Goal: Obtain resource: Obtain resource

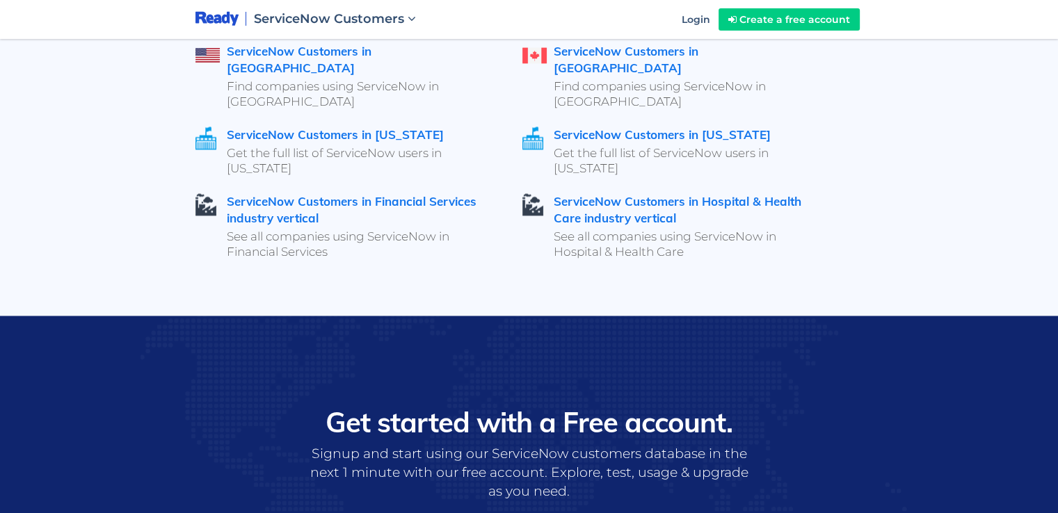
scroll to position [2121, 0]
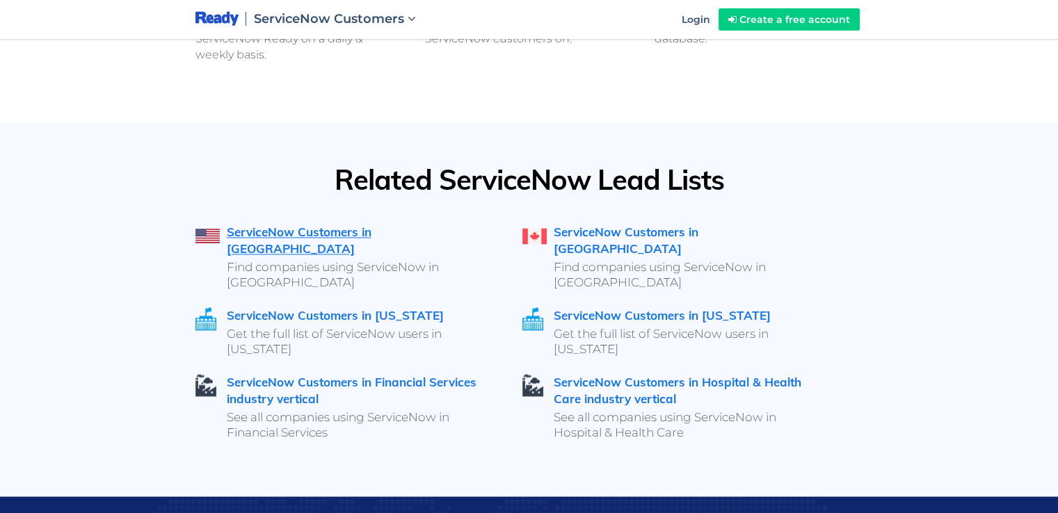
click at [330, 228] on link "ServiceNow Customers in [GEOGRAPHIC_DATA]" at bounding box center [299, 240] width 145 height 31
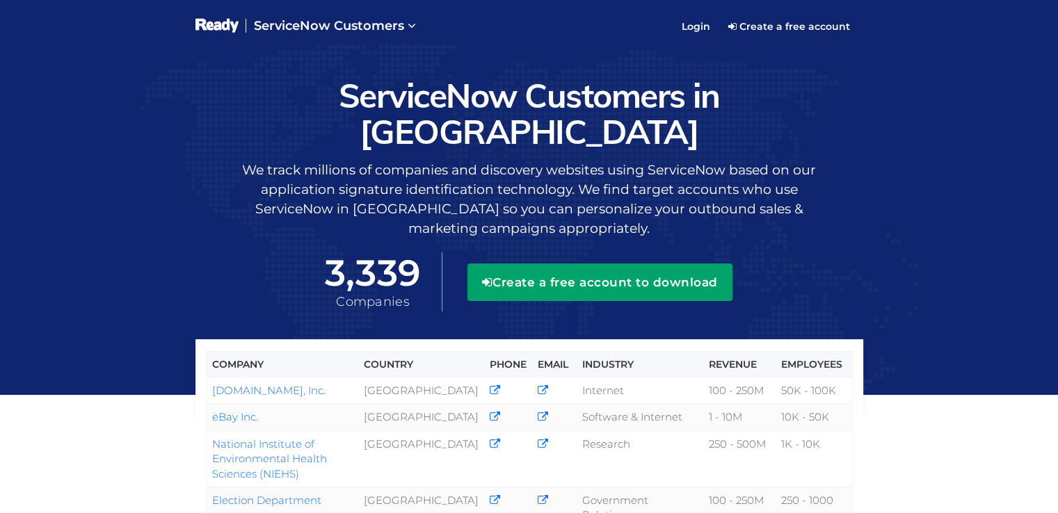
click at [662, 264] on button "Create a free account to download" at bounding box center [600, 283] width 265 height 38
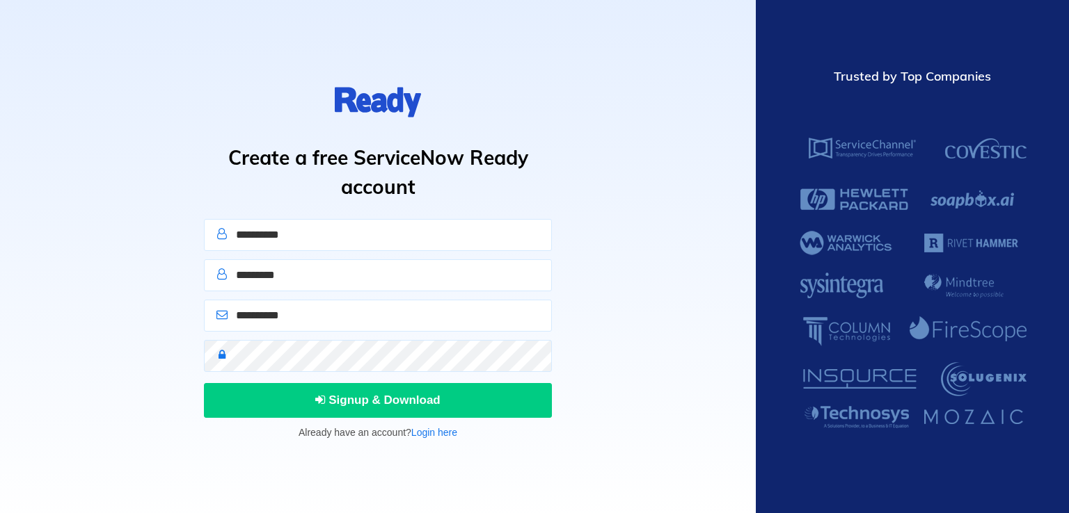
click at [364, 225] on input "text" at bounding box center [378, 235] width 348 height 32
type input "********"
click at [317, 275] on input "text" at bounding box center [378, 276] width 348 height 32
type input "******"
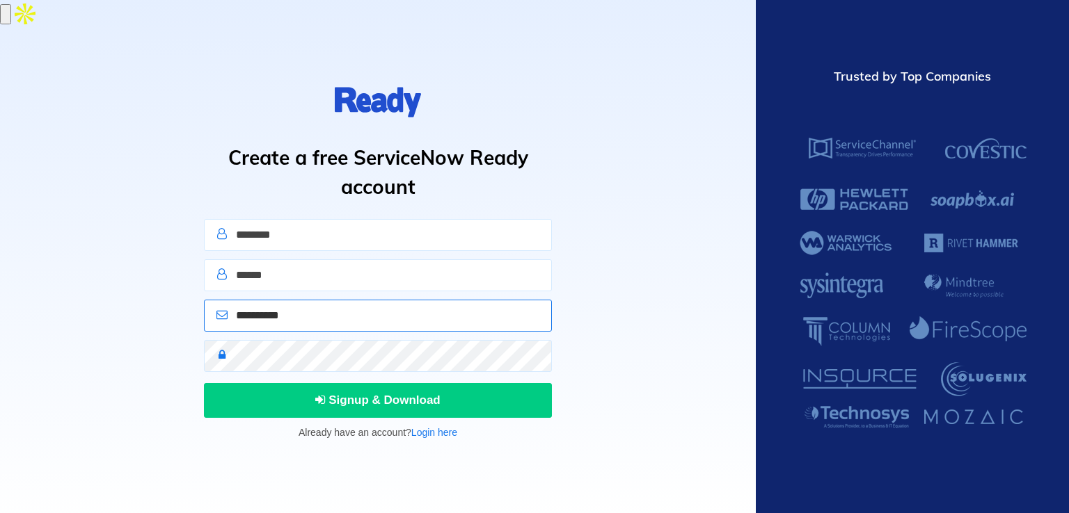
click at [312, 317] on input "email" at bounding box center [378, 316] width 348 height 32
type input "**********"
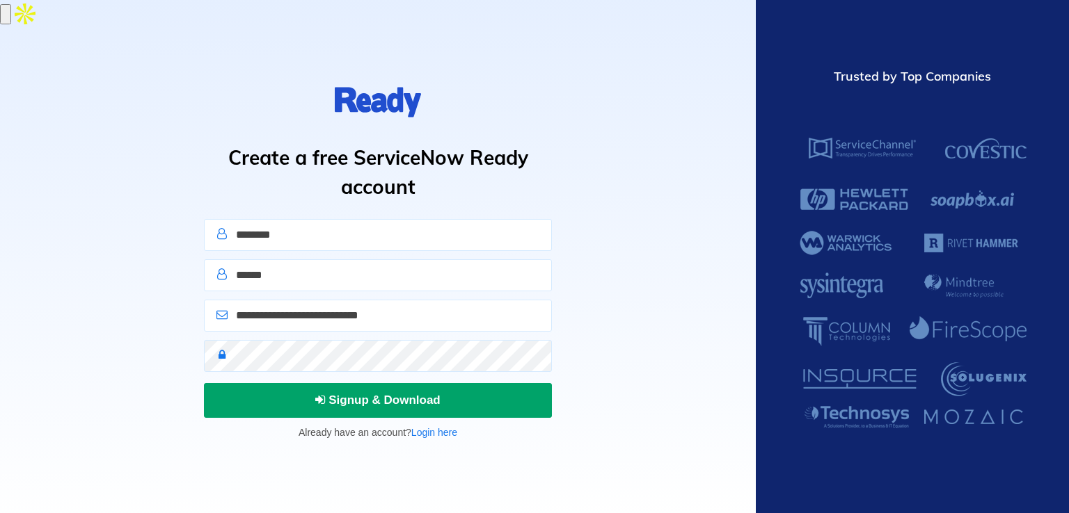
click at [370, 396] on span "Signup & Download" at bounding box center [377, 400] width 125 height 13
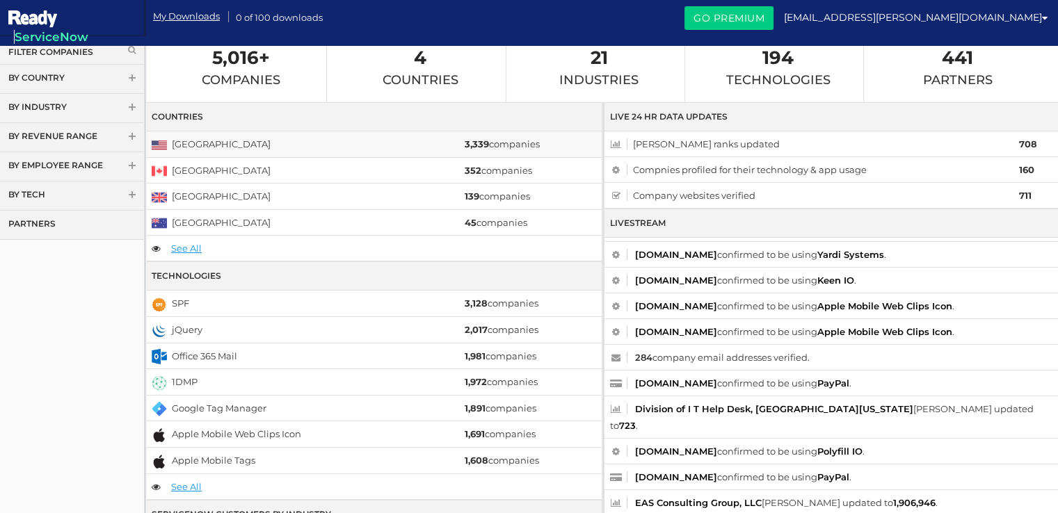
click at [455, 146] on span "[GEOGRAPHIC_DATA]" at bounding box center [307, 144] width 311 height 17
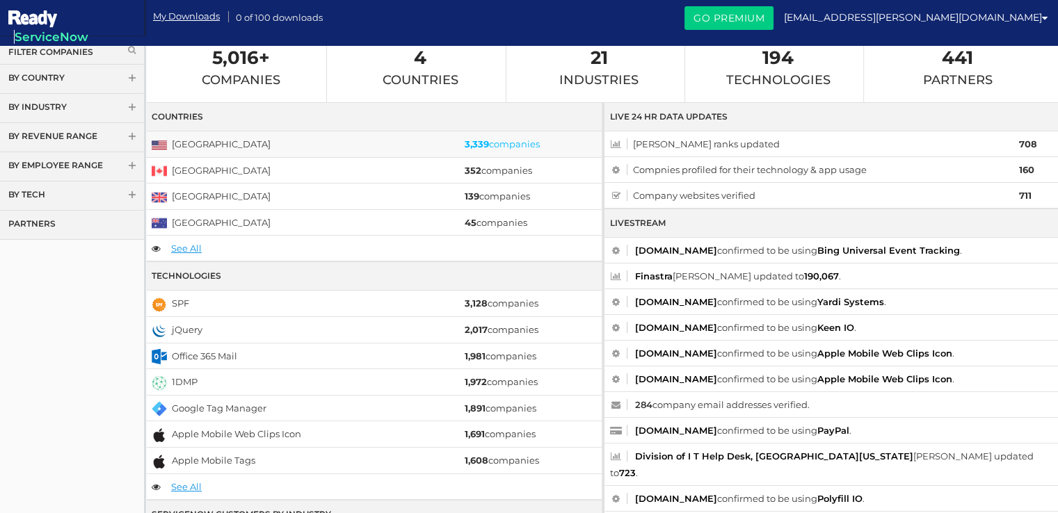
click at [471, 143] on strong "3,339" at bounding box center [477, 143] width 24 height 11
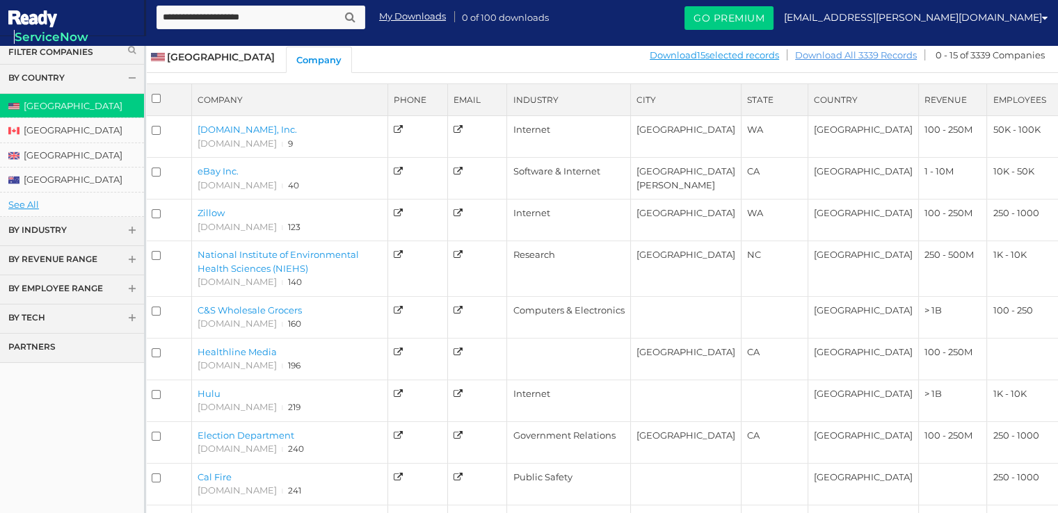
click at [833, 56] on link "Download All 3339 Records" at bounding box center [856, 55] width 123 height 17
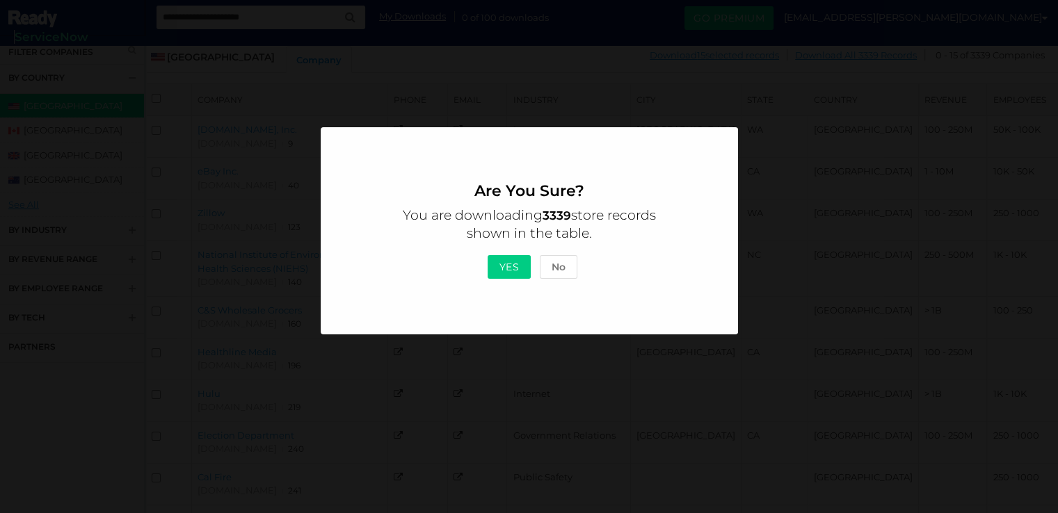
click at [511, 266] on button "Yes" at bounding box center [510, 267] width 44 height 24
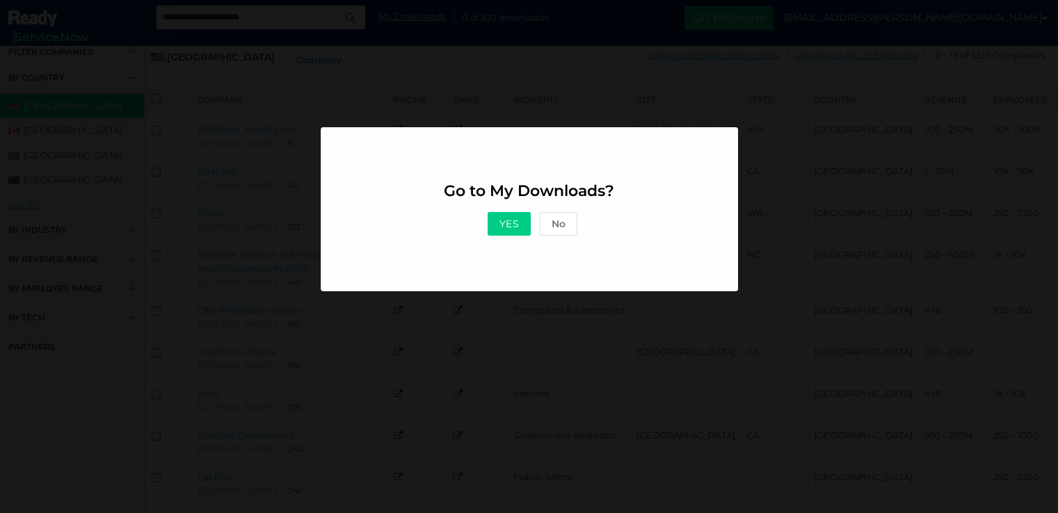
click at [511, 223] on button "Yes" at bounding box center [510, 224] width 44 height 24
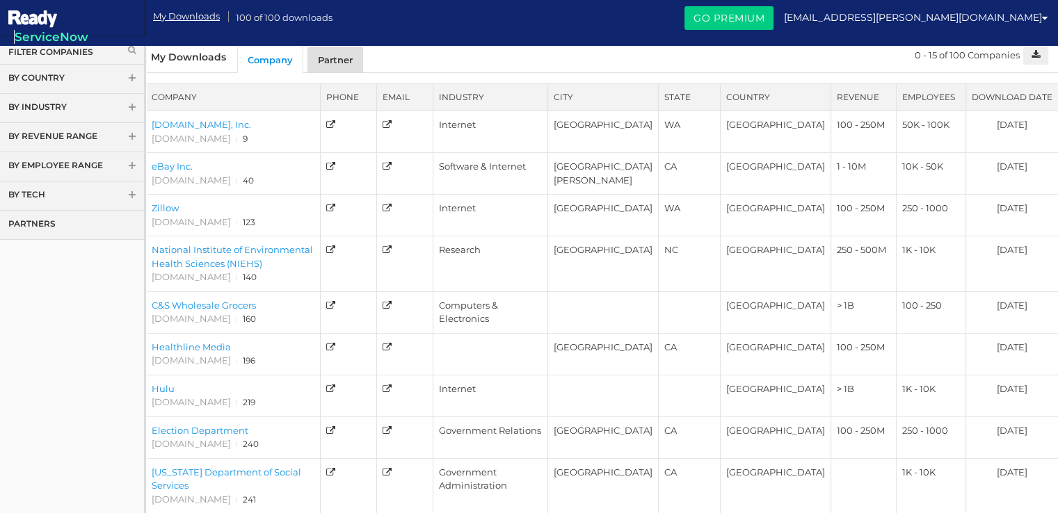
click at [327, 54] on link "Partner" at bounding box center [336, 60] width 56 height 26
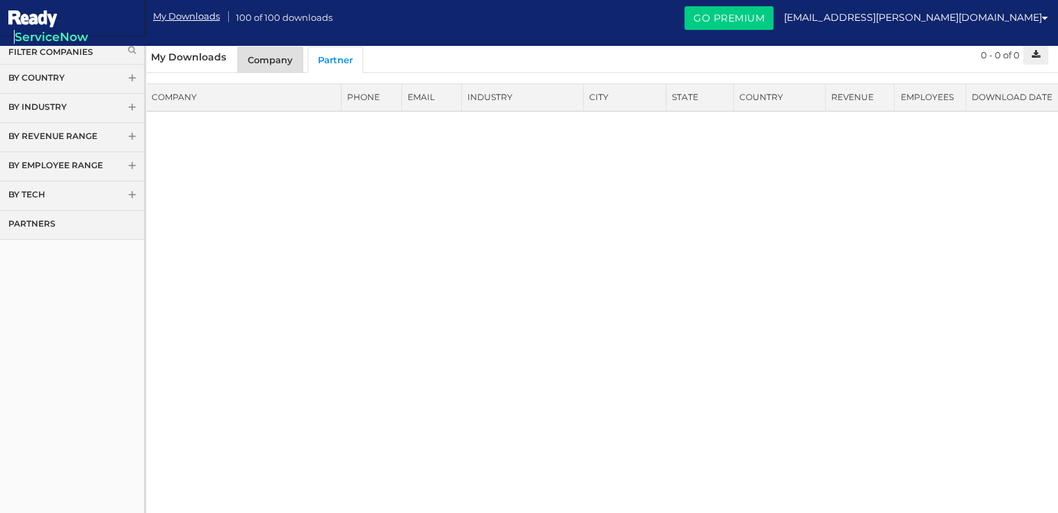
click at [280, 63] on link "Company" at bounding box center [270, 60] width 66 height 26
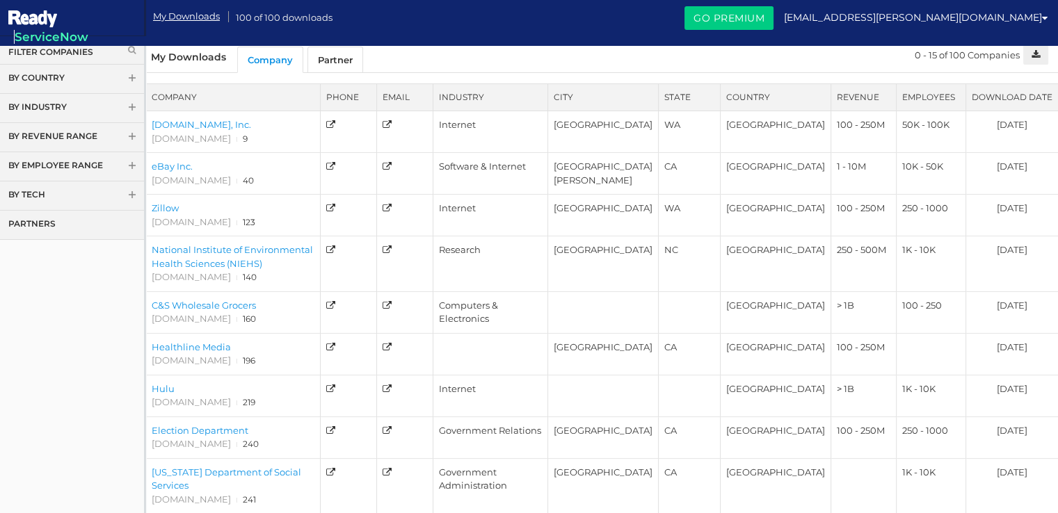
click at [136, 87] on link "By Country" at bounding box center [72, 79] width 144 height 29
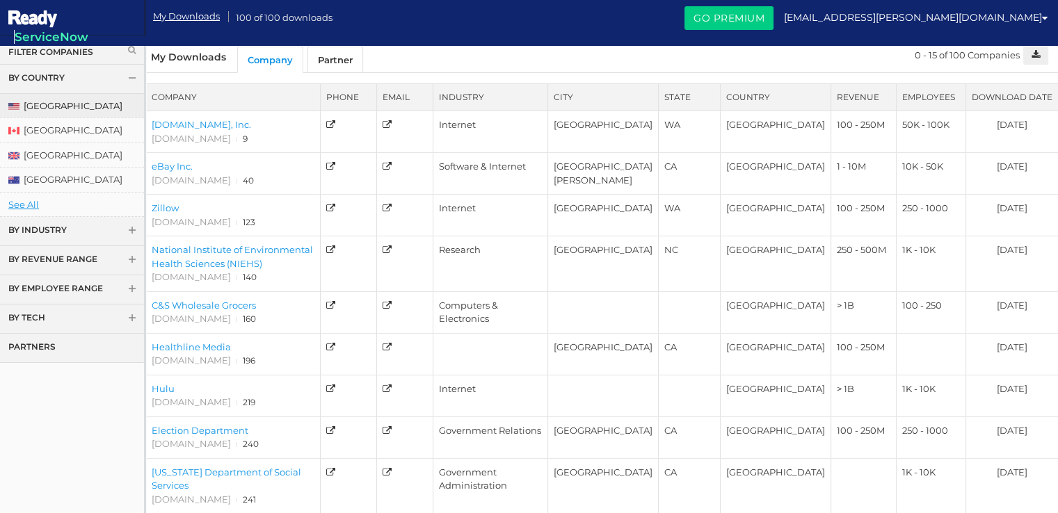
click at [75, 109] on link "[GEOGRAPHIC_DATA]" at bounding box center [72, 106] width 144 height 24
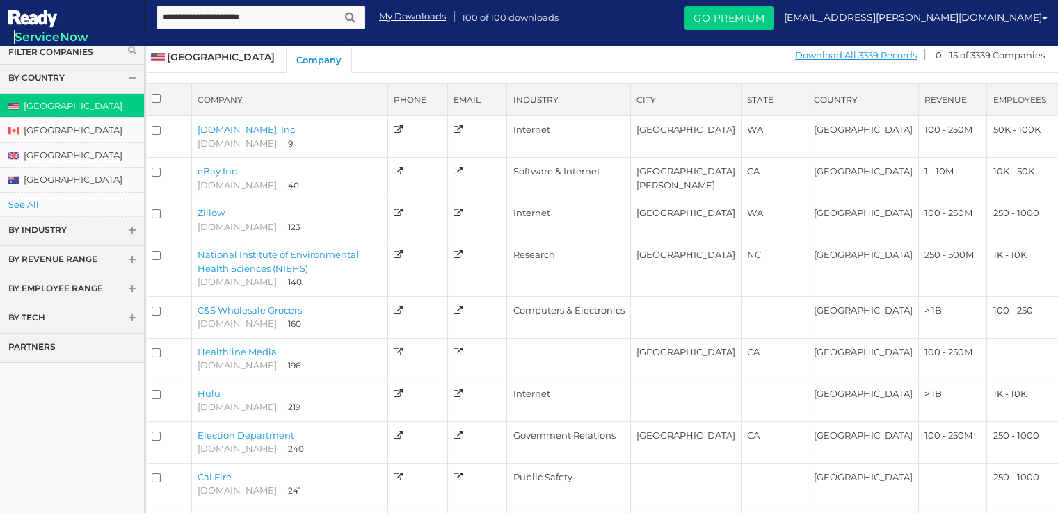
click at [65, 46] on link "Filter Companies" at bounding box center [71, 52] width 127 height 12
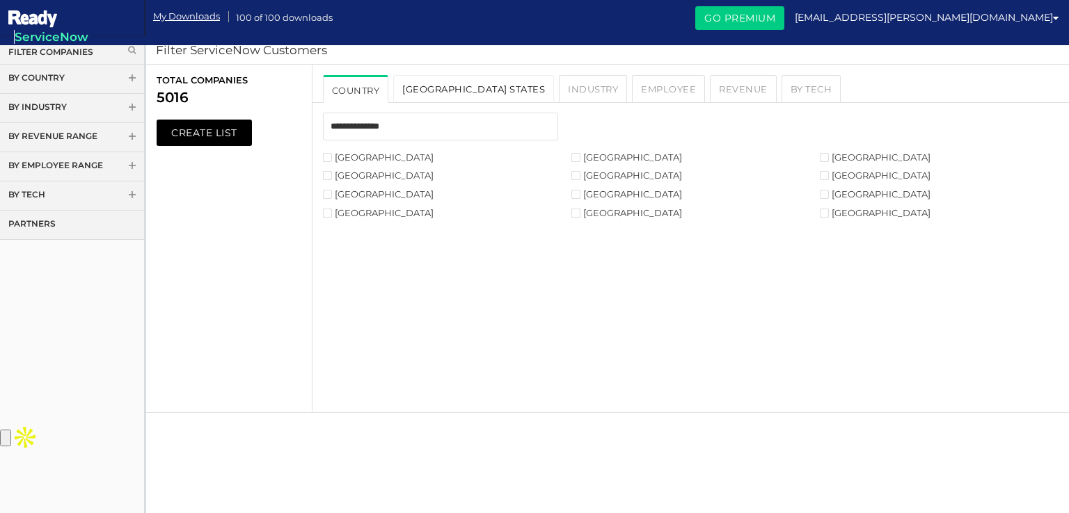
click at [438, 93] on link "[GEOGRAPHIC_DATA] States" at bounding box center [473, 89] width 161 height 28
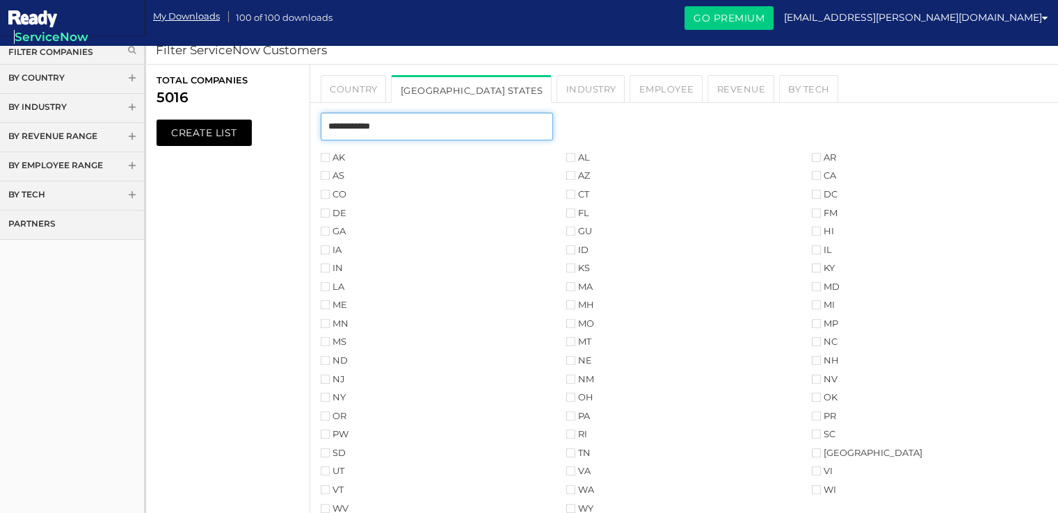
click at [369, 118] on input "text" at bounding box center [437, 127] width 232 height 28
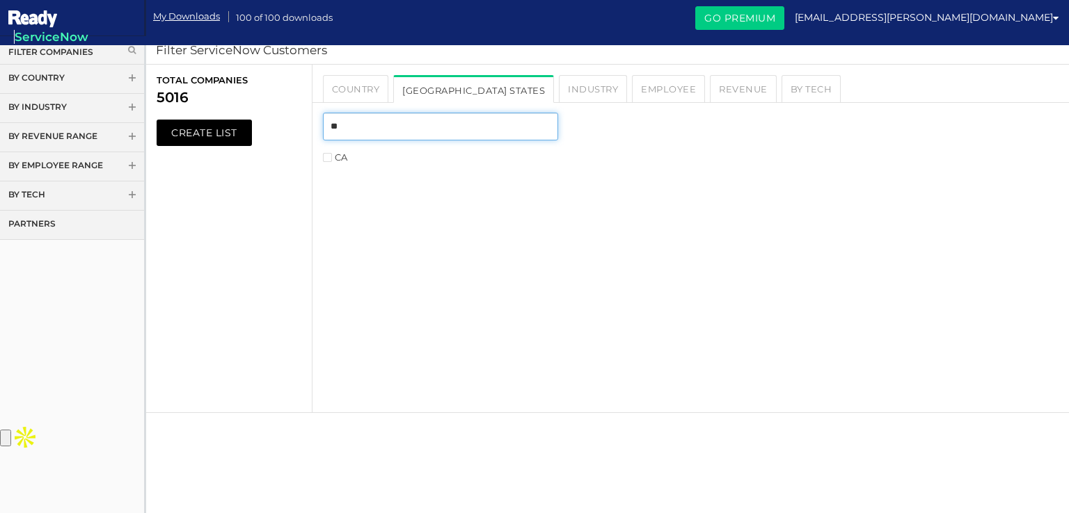
type input "**"
click at [337, 161] on label "CA" at bounding box center [335, 157] width 24 height 9
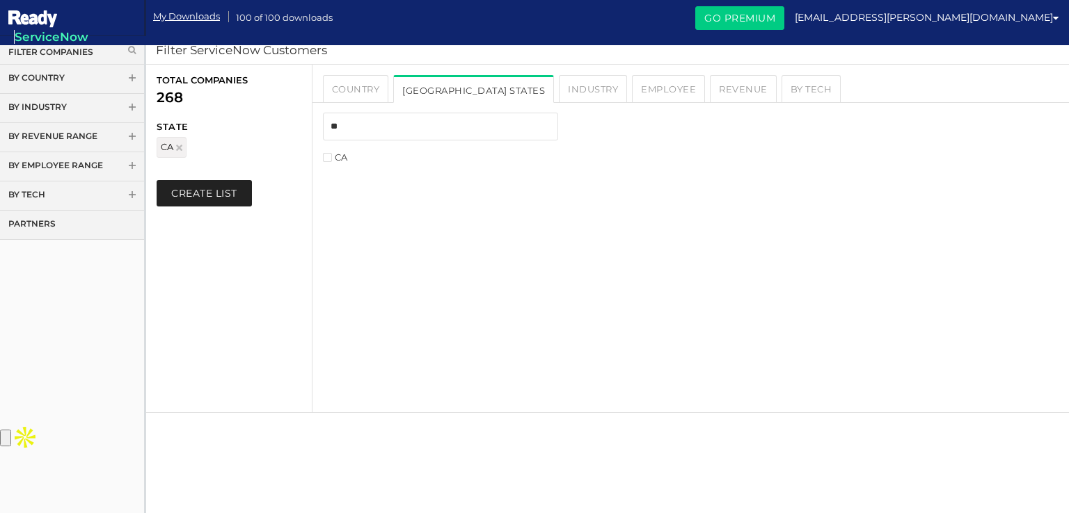
click at [229, 192] on button "Create List" at bounding box center [204, 193] width 95 height 26
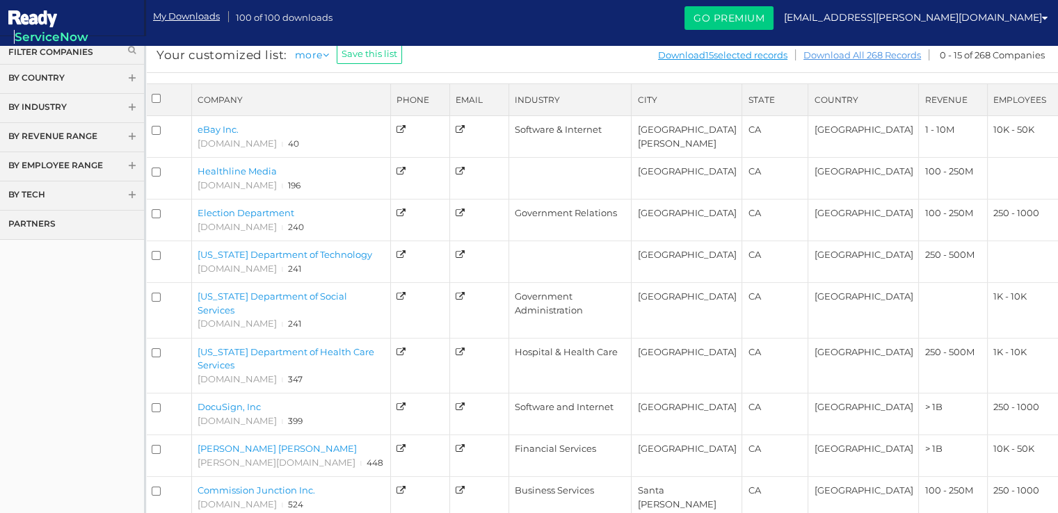
click at [822, 51] on link "Download All 268 Records" at bounding box center [862, 55] width 119 height 17
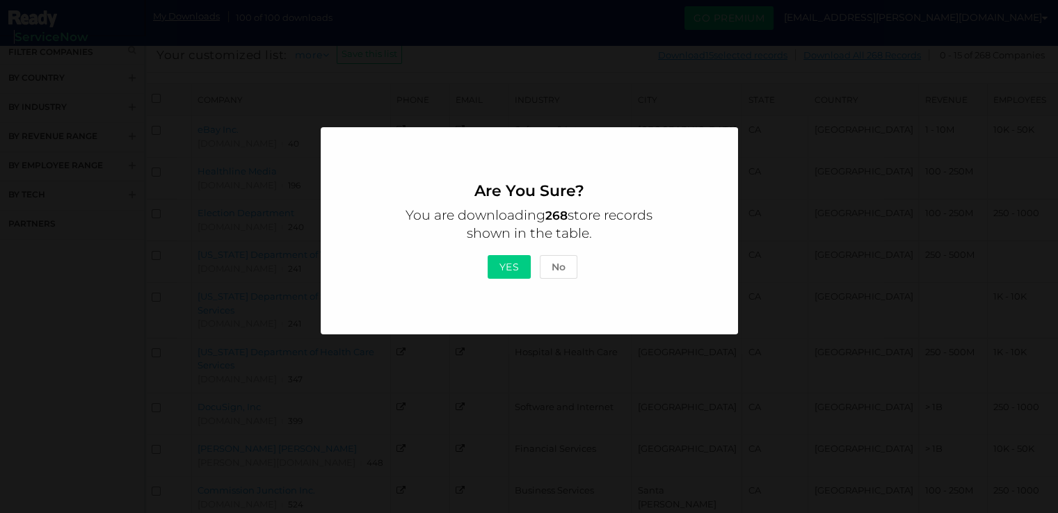
click at [498, 270] on button "Yes" at bounding box center [510, 267] width 44 height 24
click at [561, 269] on button "No" at bounding box center [559, 267] width 38 height 24
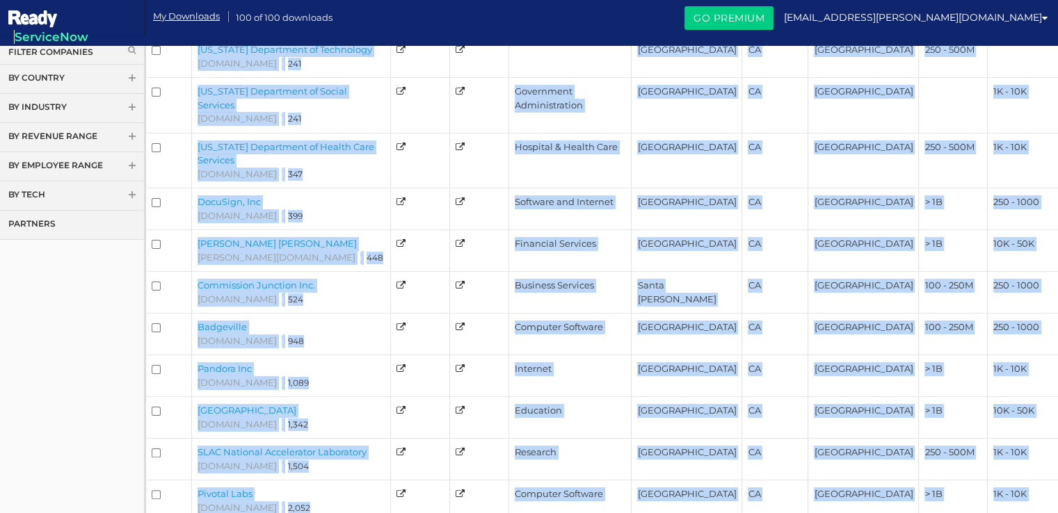
scroll to position [330, 0]
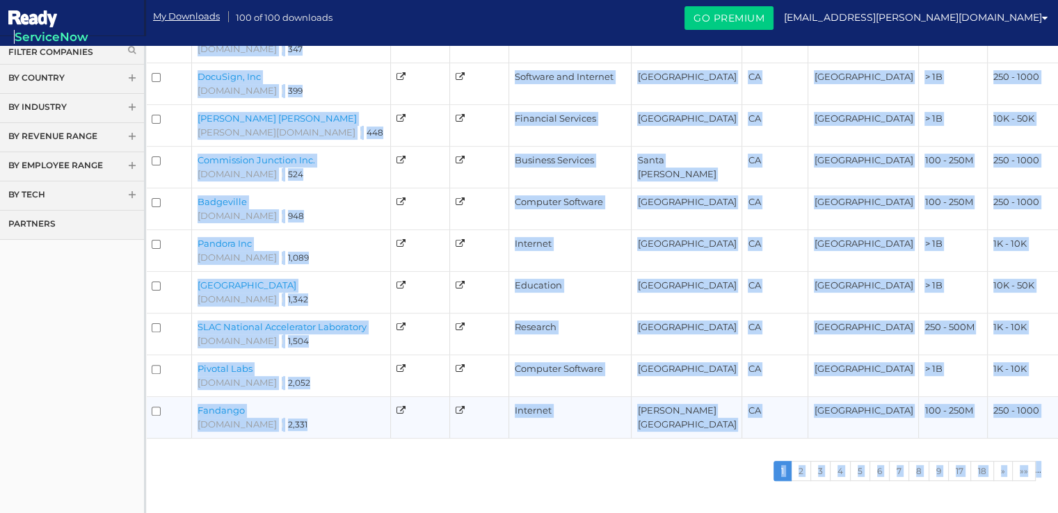
copy tbody "eBay Inc. ebay.com ι 40 Software & Internet San Jose CA United States 1 - 10M 1…"
drag, startPoint x: 180, startPoint y: 120, endPoint x: 309, endPoint y: 408, distance: 315.8
click at [309, 408] on tbody "eBay Inc. ι 40 CA" at bounding box center [602, 112] width 912 height 653
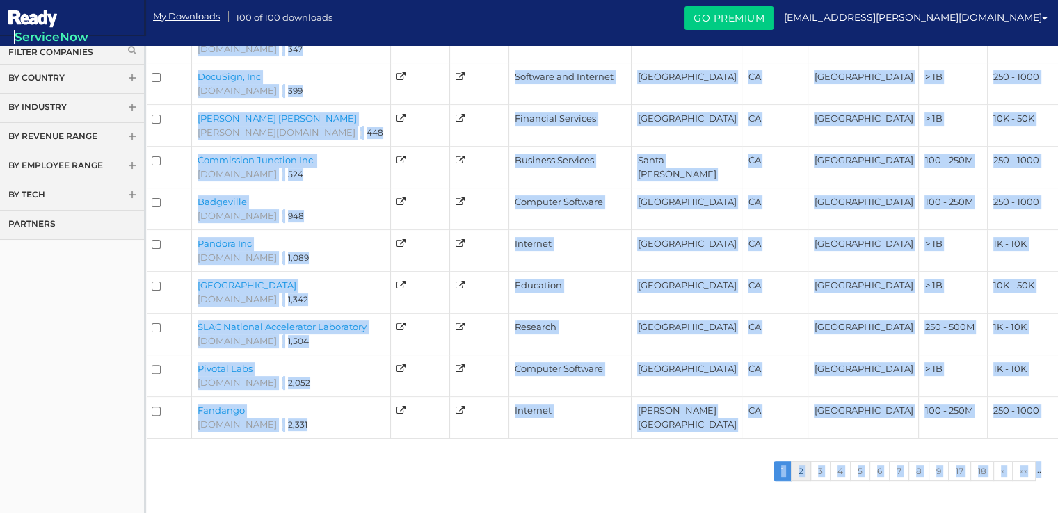
click at [800, 461] on link "2" at bounding box center [801, 471] width 20 height 20
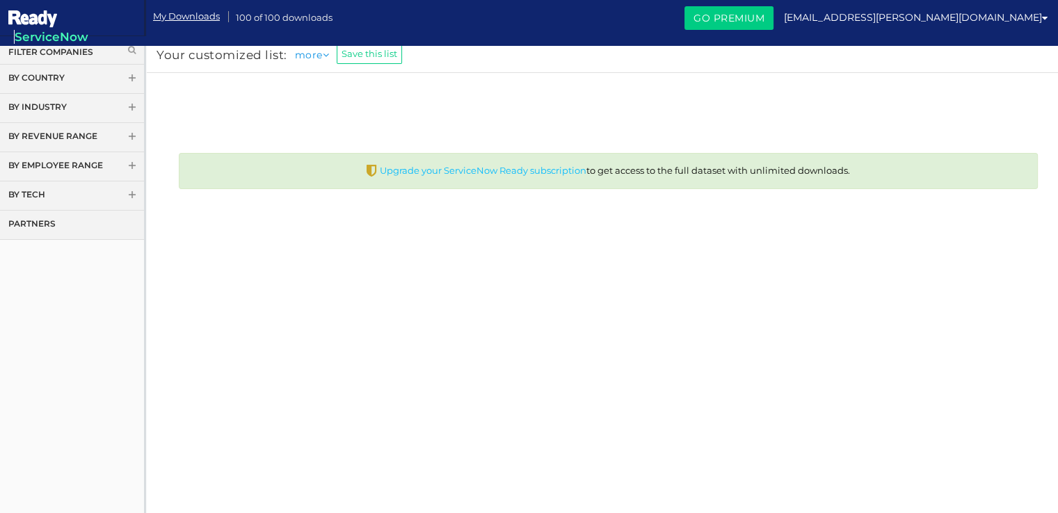
click at [519, 170] on link "Upgrade your ServiceNow Ready subscription" at bounding box center [483, 170] width 207 height 11
